Goal: Information Seeking & Learning: Learn about a topic

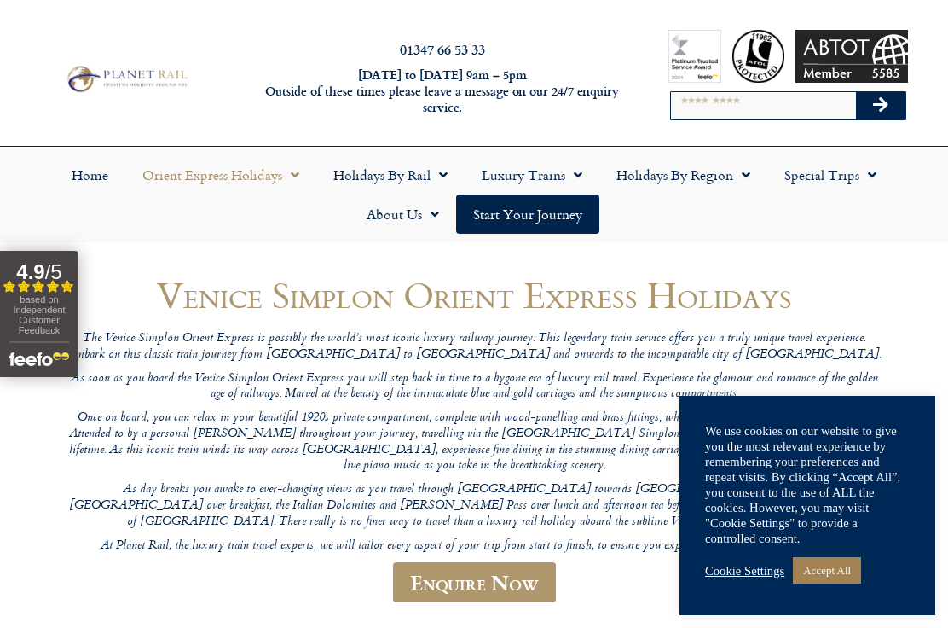
click at [730, 569] on link "Cookie Settings" at bounding box center [744, 570] width 79 height 15
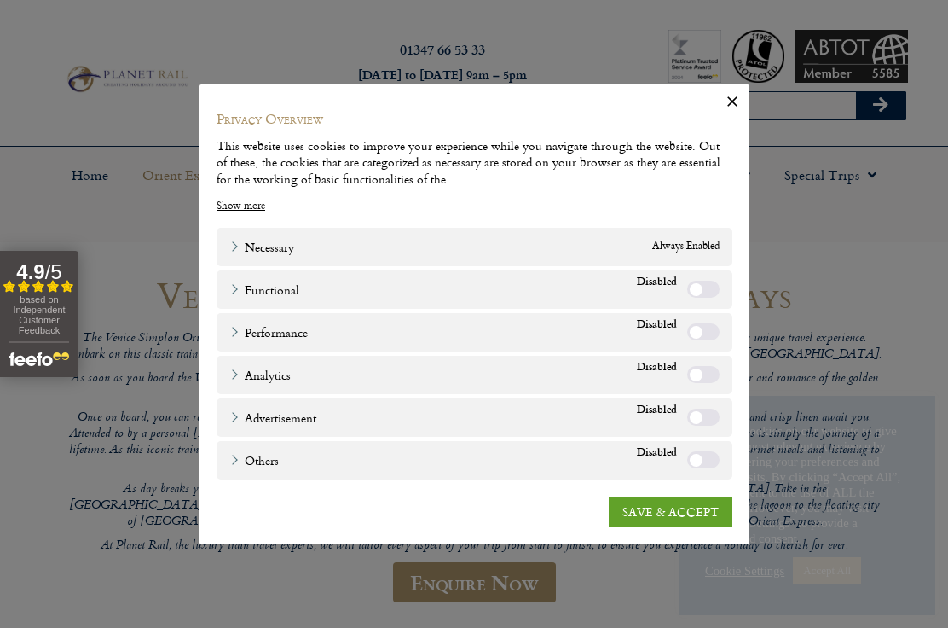
click at [642, 508] on link "SAVE & ACCEPT" at bounding box center [671, 511] width 124 height 31
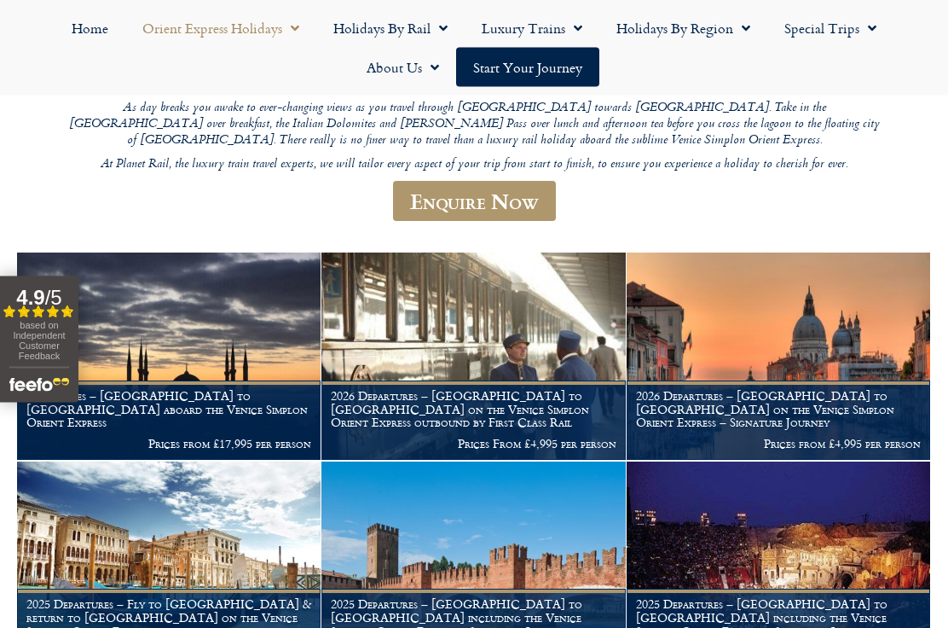
scroll to position [382, 0]
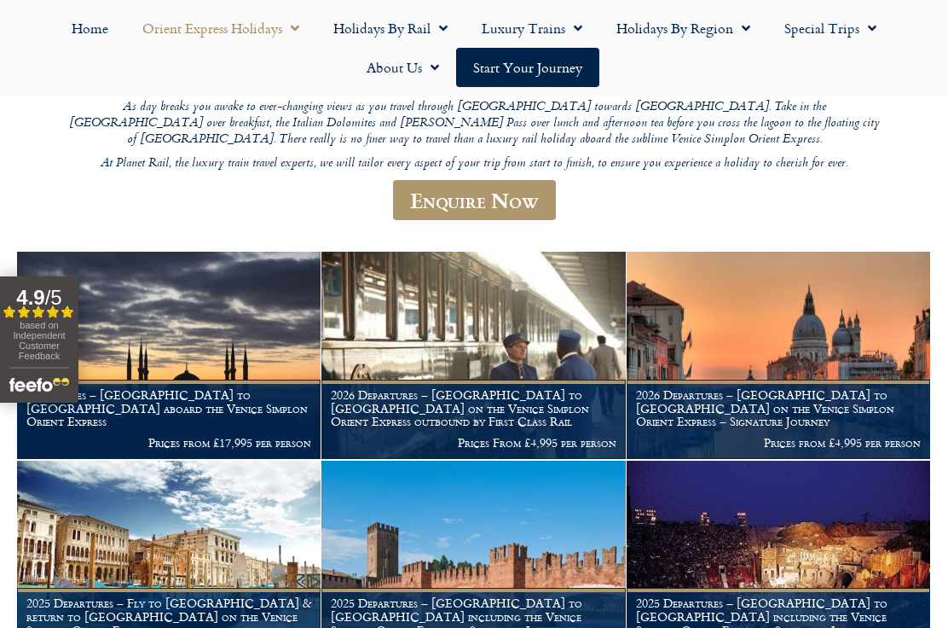
click at [209, 390] on h1 "Departures – Istanbul to Paris aboard the Venice Simplon Orient Express" at bounding box center [168, 408] width 285 height 40
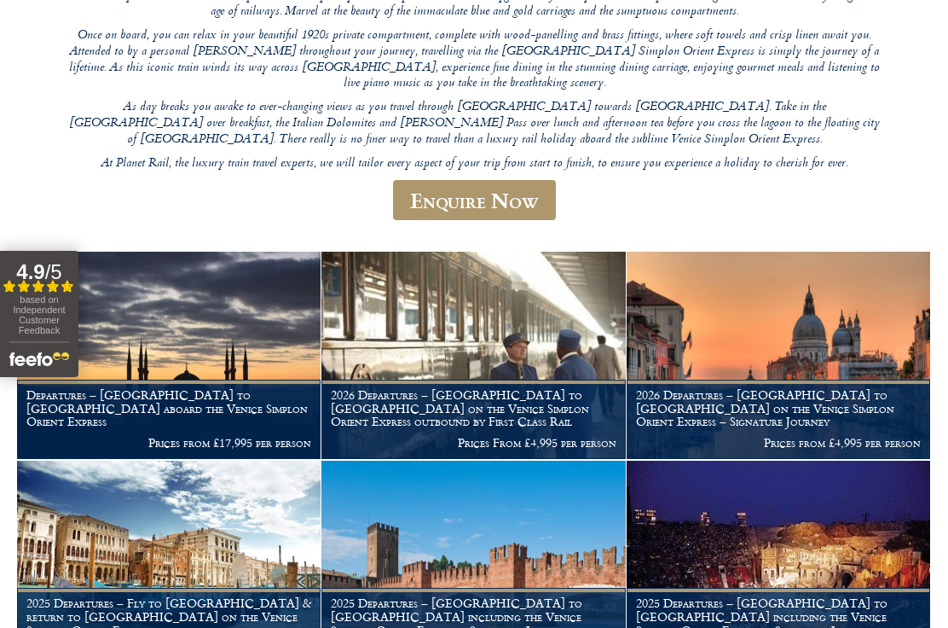
scroll to position [432, 0]
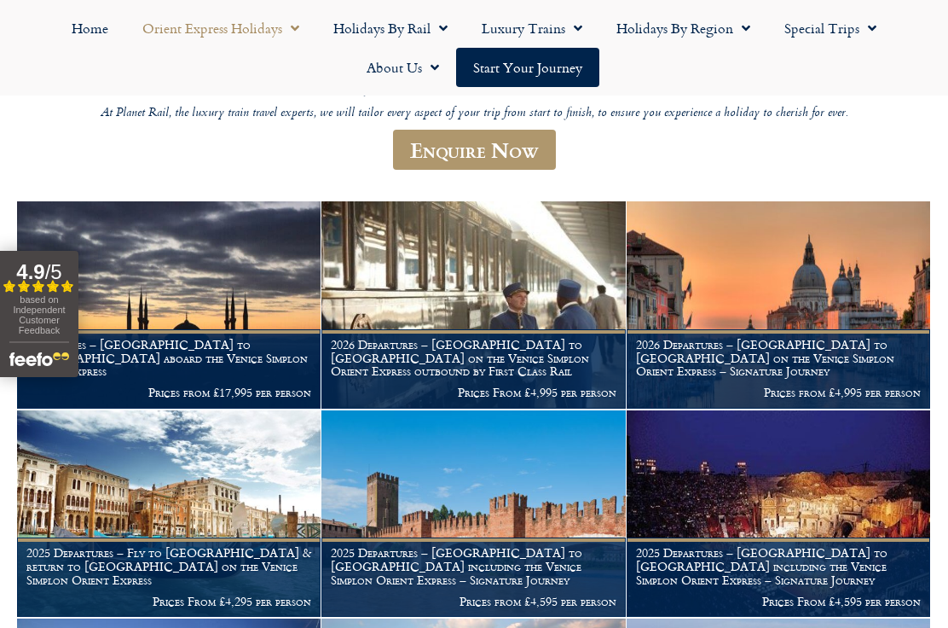
click at [470, 559] on h1 "2025 Departures – London to Verona including the Venice Simplon Orient Express …" at bounding box center [473, 566] width 285 height 40
click at [498, 491] on img at bounding box center [474, 513] width 304 height 207
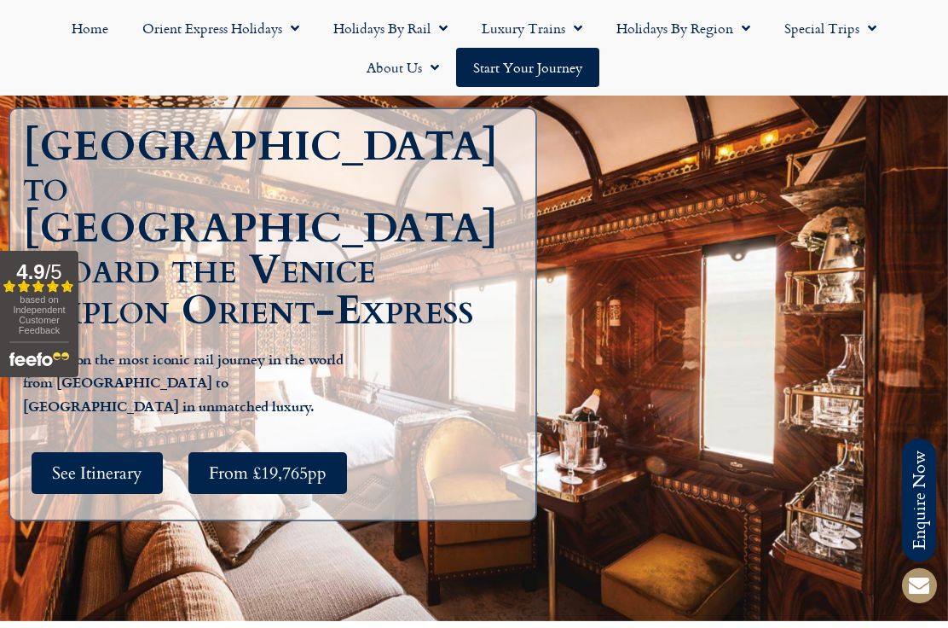
scroll to position [217, 0]
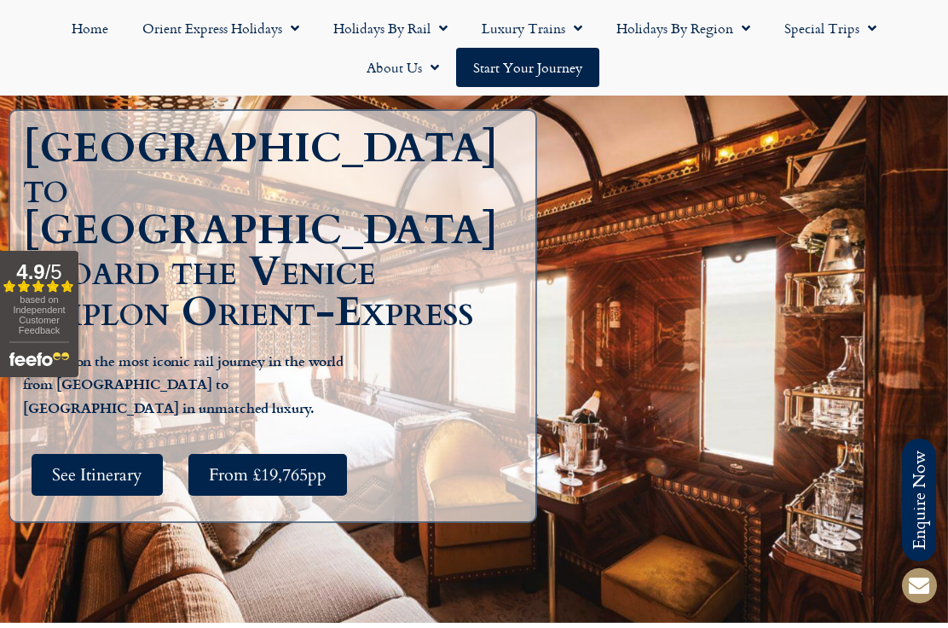
click at [98, 464] on span "See Itinerary" at bounding box center [97, 474] width 90 height 21
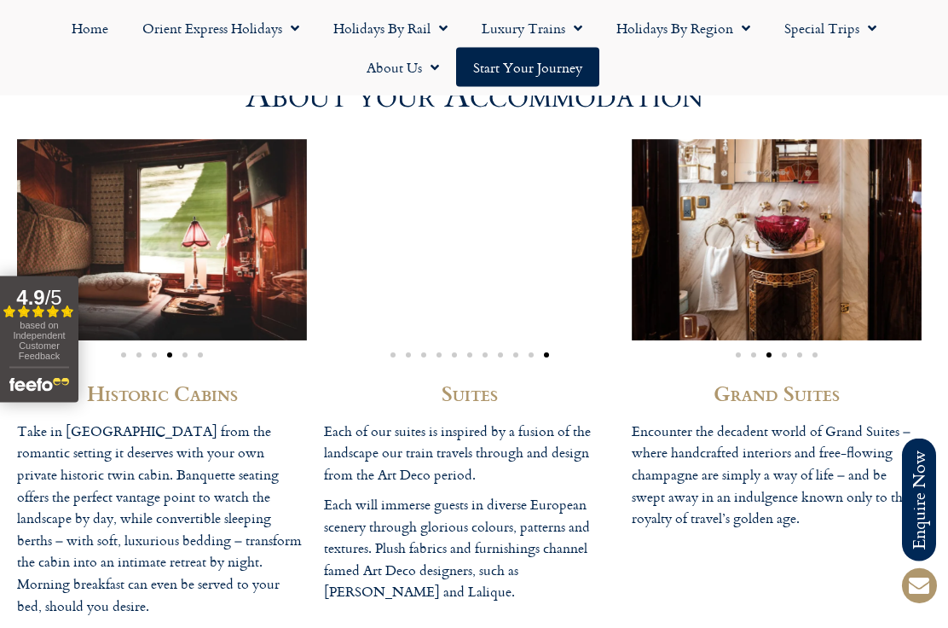
scroll to position [4382, 0]
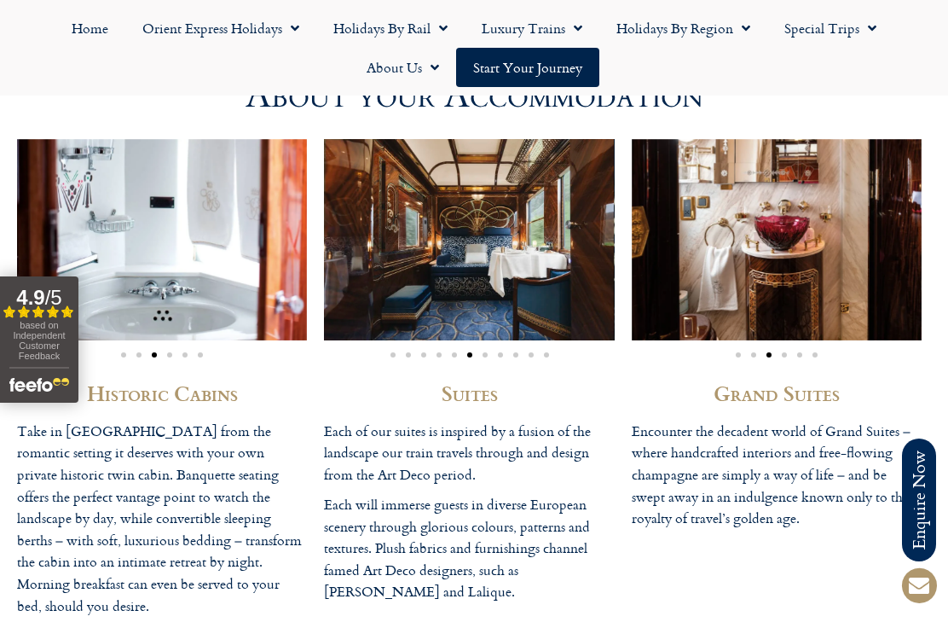
click at [479, 470] on p "Each of our suites is inspired by a fusion of the landscape our train travels t…" at bounding box center [469, 454] width 290 height 66
click at [476, 403] on h2 "Suites" at bounding box center [469, 393] width 290 height 20
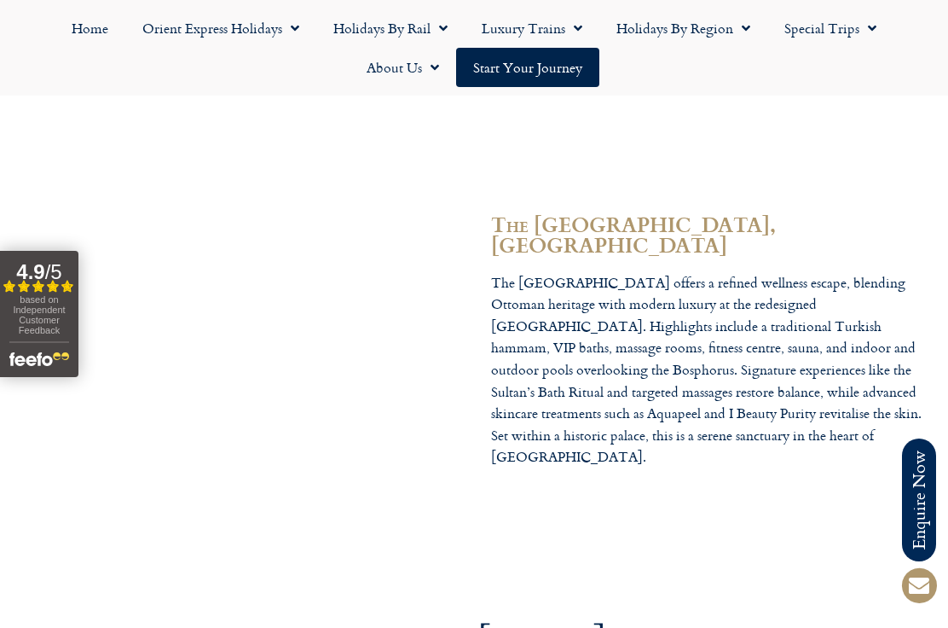
scroll to position [5411, 0]
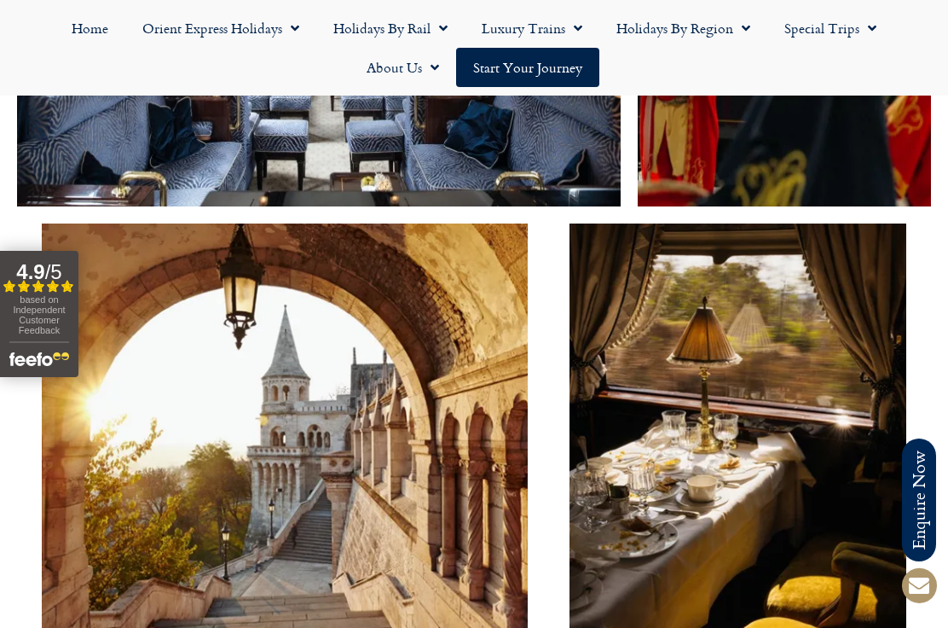
scroll to position [217, 0]
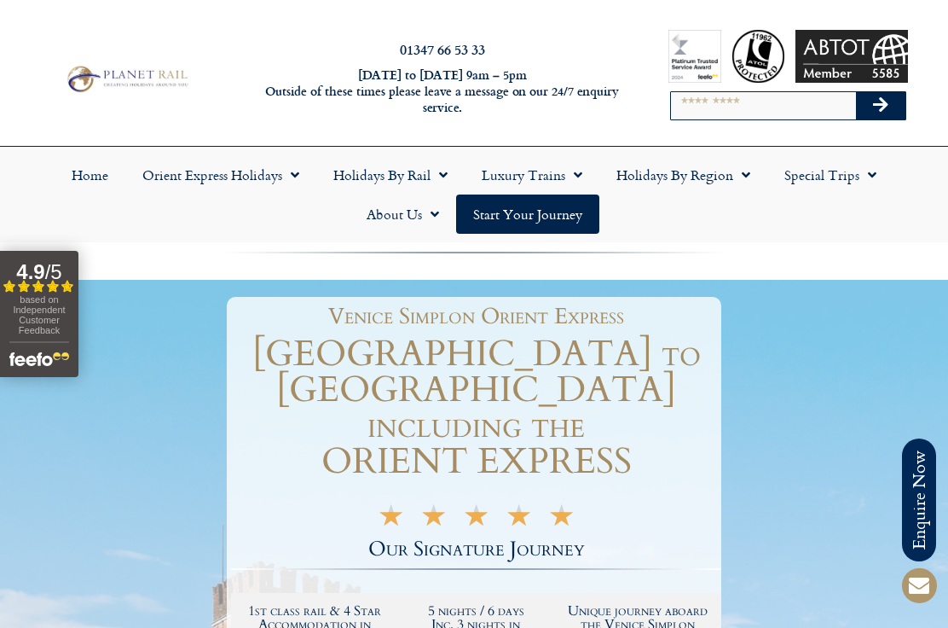
click at [233, 177] on link "Orient Express Holidays" at bounding box center [220, 174] width 191 height 39
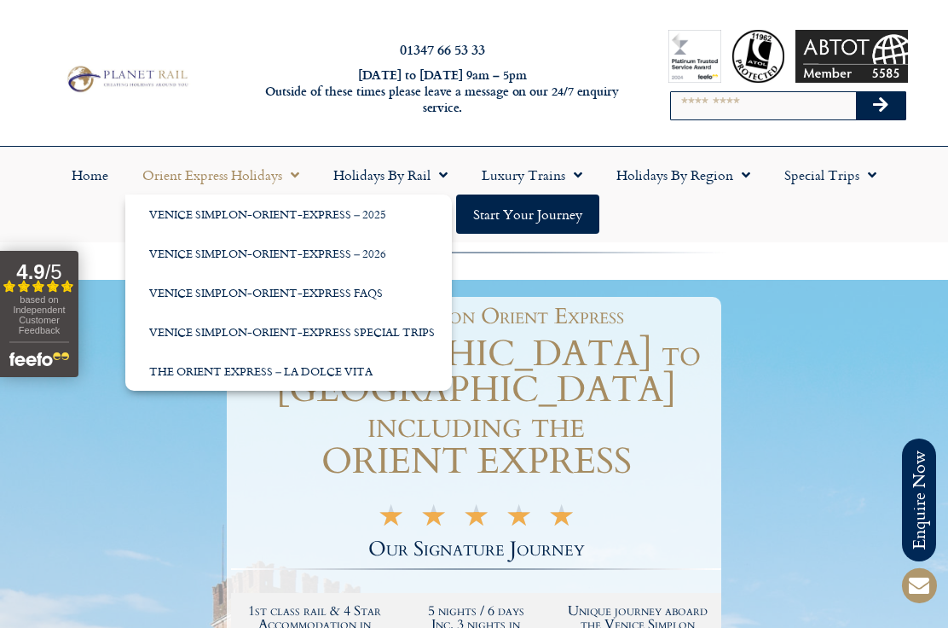
click at [348, 292] on link "Venice Simplon-Orient-Express FAQs" at bounding box center [288, 292] width 327 height 39
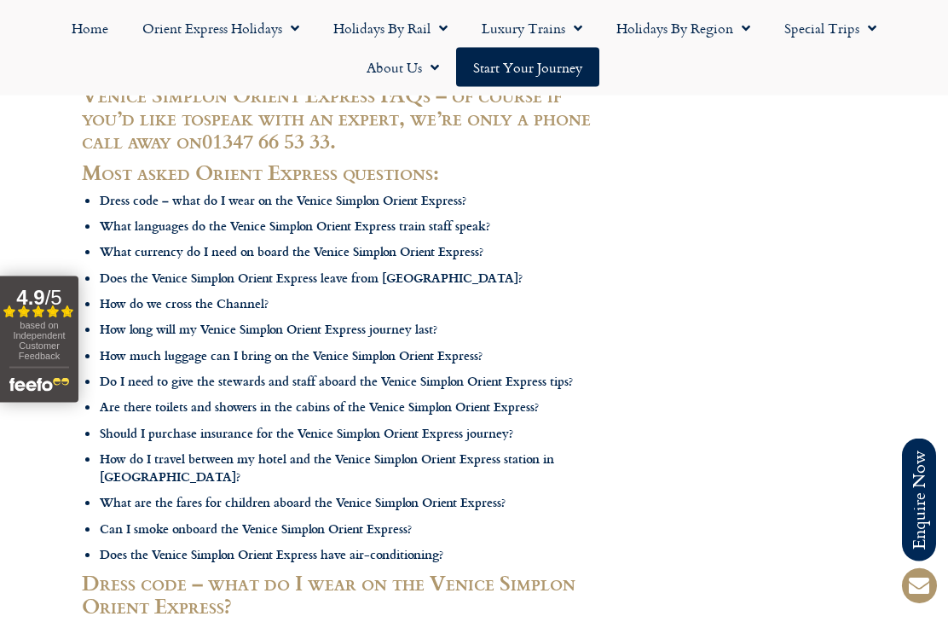
scroll to position [440, 0]
click at [402, 415] on b "Are there toilets and showers in the cabins of the Venice Simplon Orient Expres…" at bounding box center [319, 406] width 439 height 18
click at [483, 411] on b "Are there toilets and showers in the cabins of the Venice Simplon Orient Expres…" at bounding box center [319, 406] width 439 height 18
click at [163, 411] on b "Are there toilets and showers in the cabins of the Venice Simplon Orient Expres…" at bounding box center [319, 406] width 439 height 18
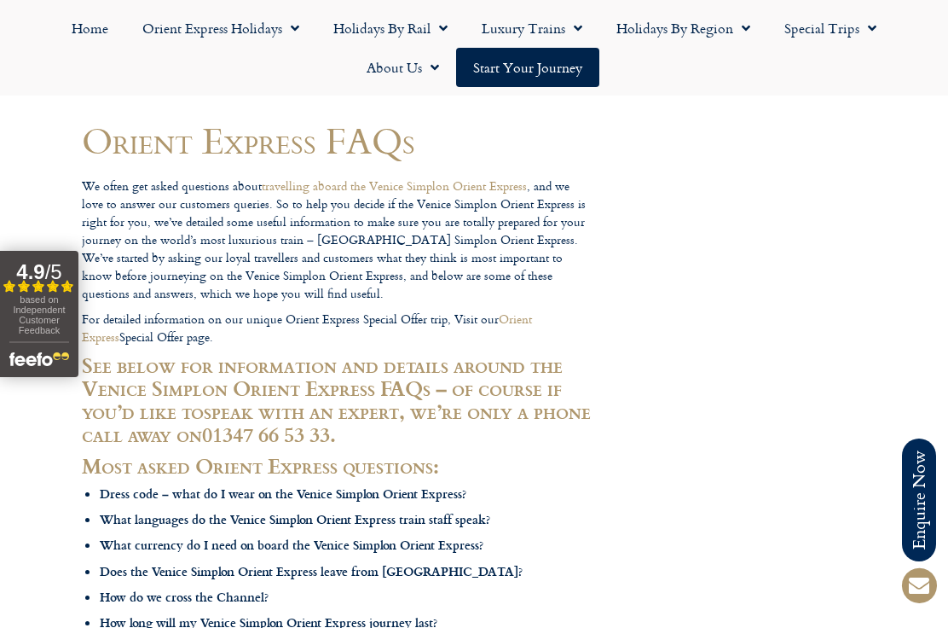
scroll to position [0, 0]
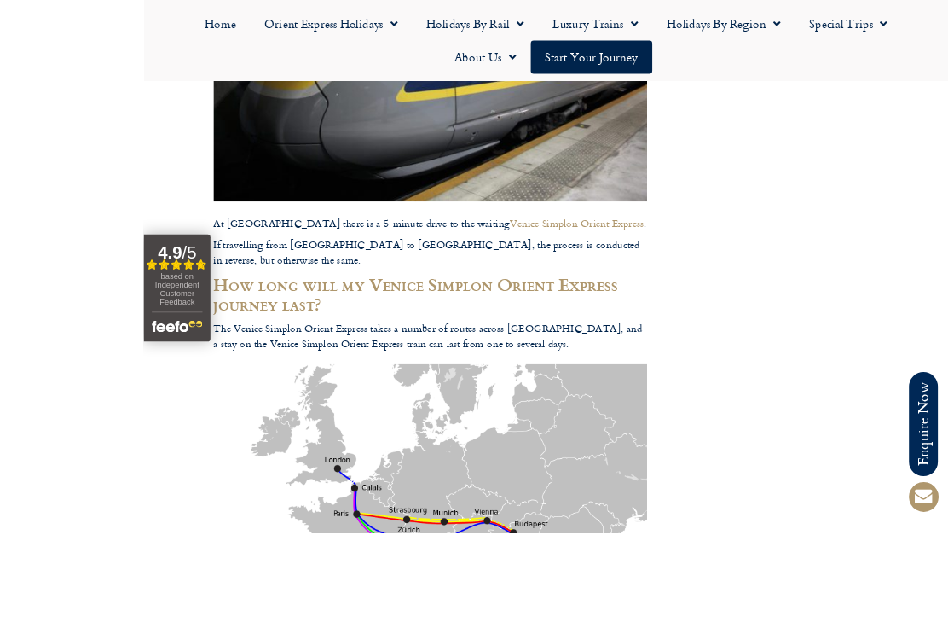
scroll to position [2862, 0]
